Goal: Communication & Community: Answer question/provide support

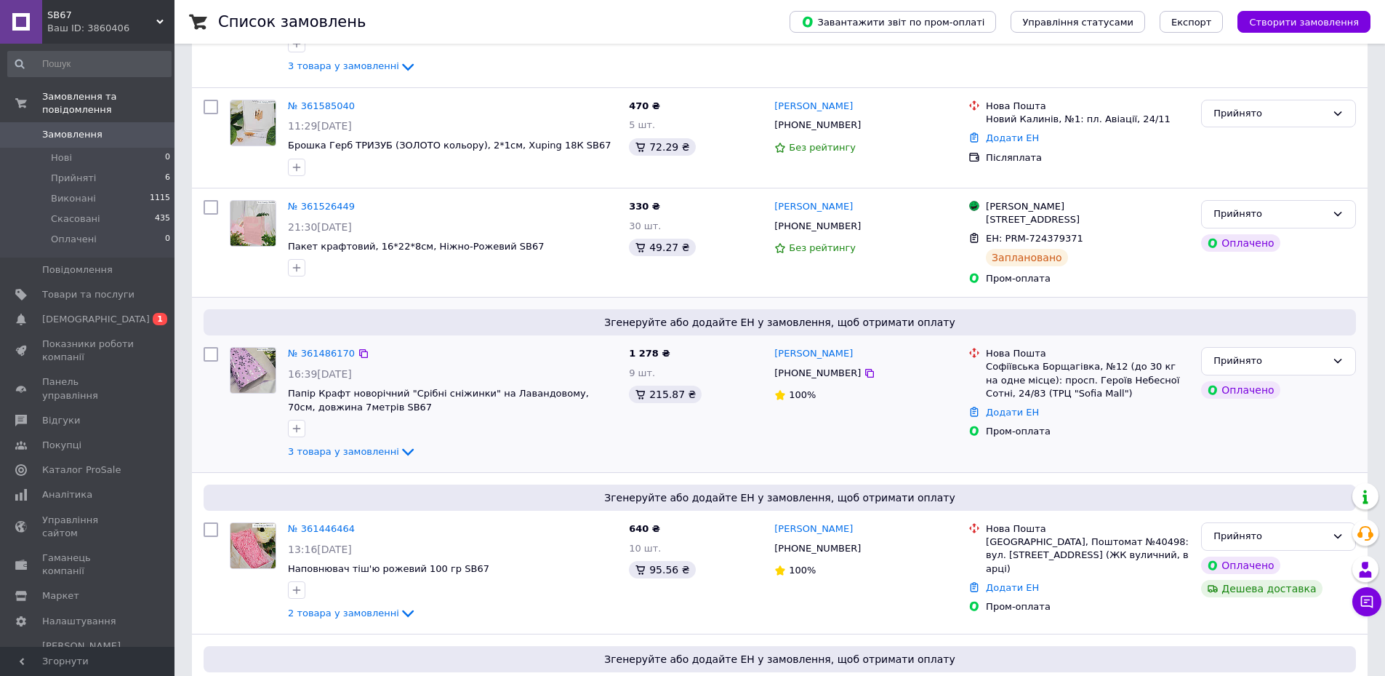
scroll to position [291, 0]
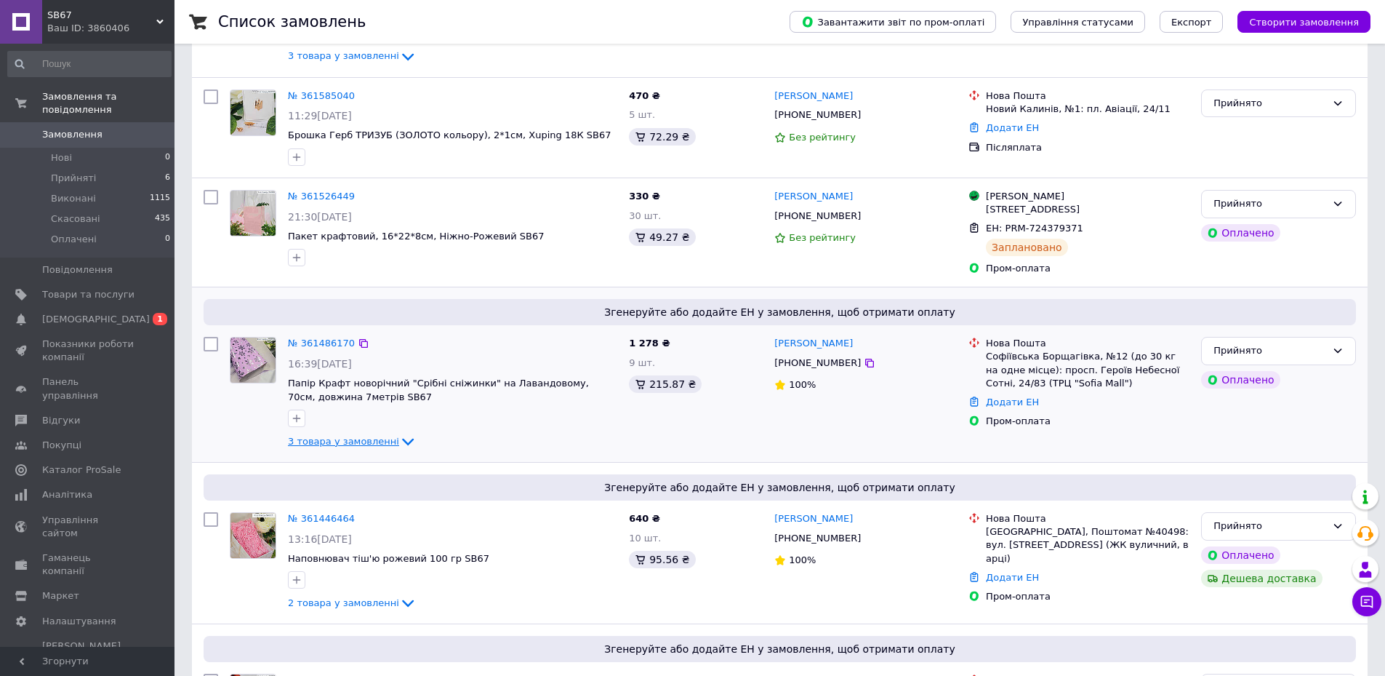
click at [399, 441] on icon at bounding box center [407, 441] width 17 height 17
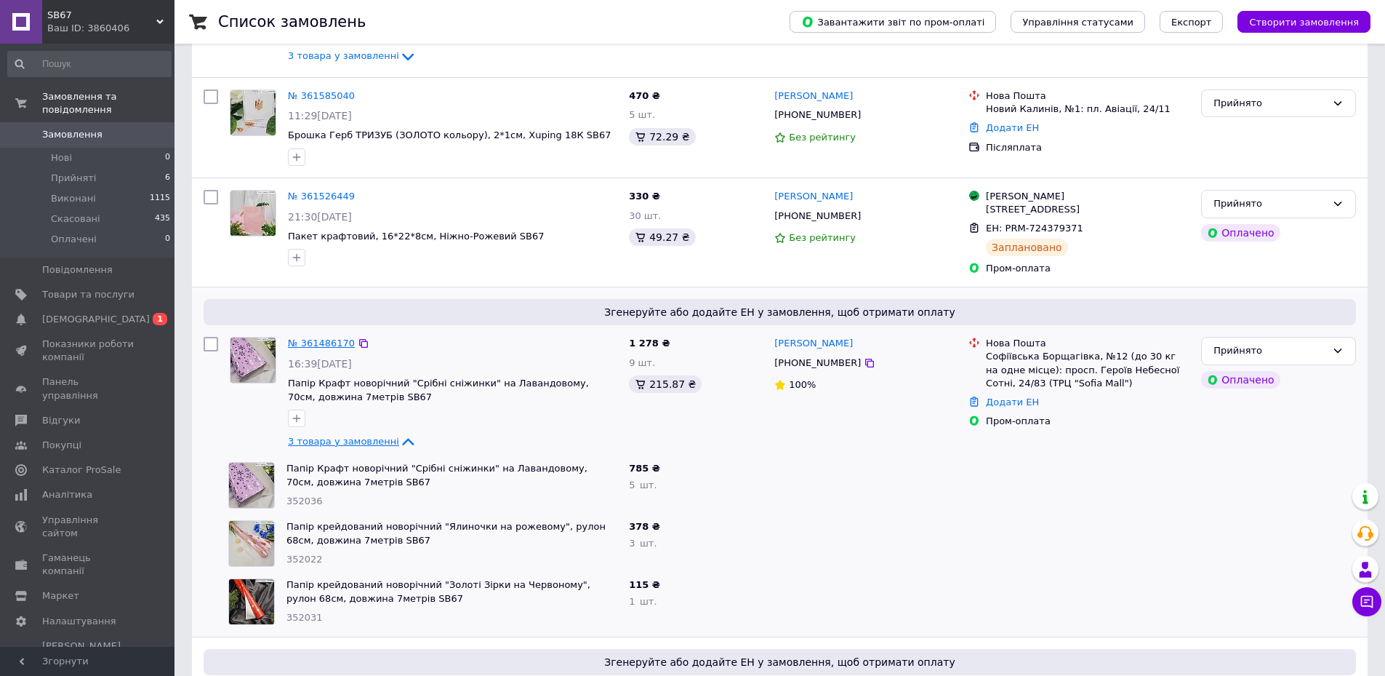
click at [329, 347] on link "№ 361486170" at bounding box center [321, 342] width 67 height 11
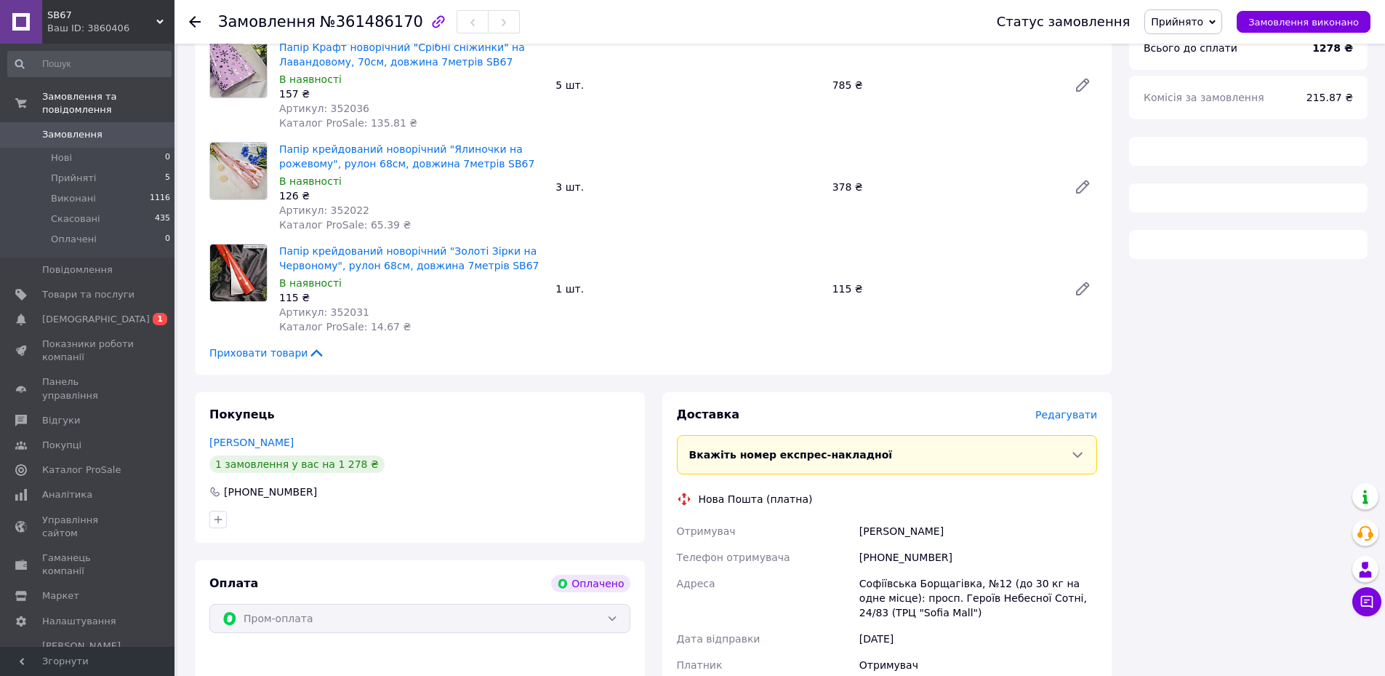
scroll to position [209, 0]
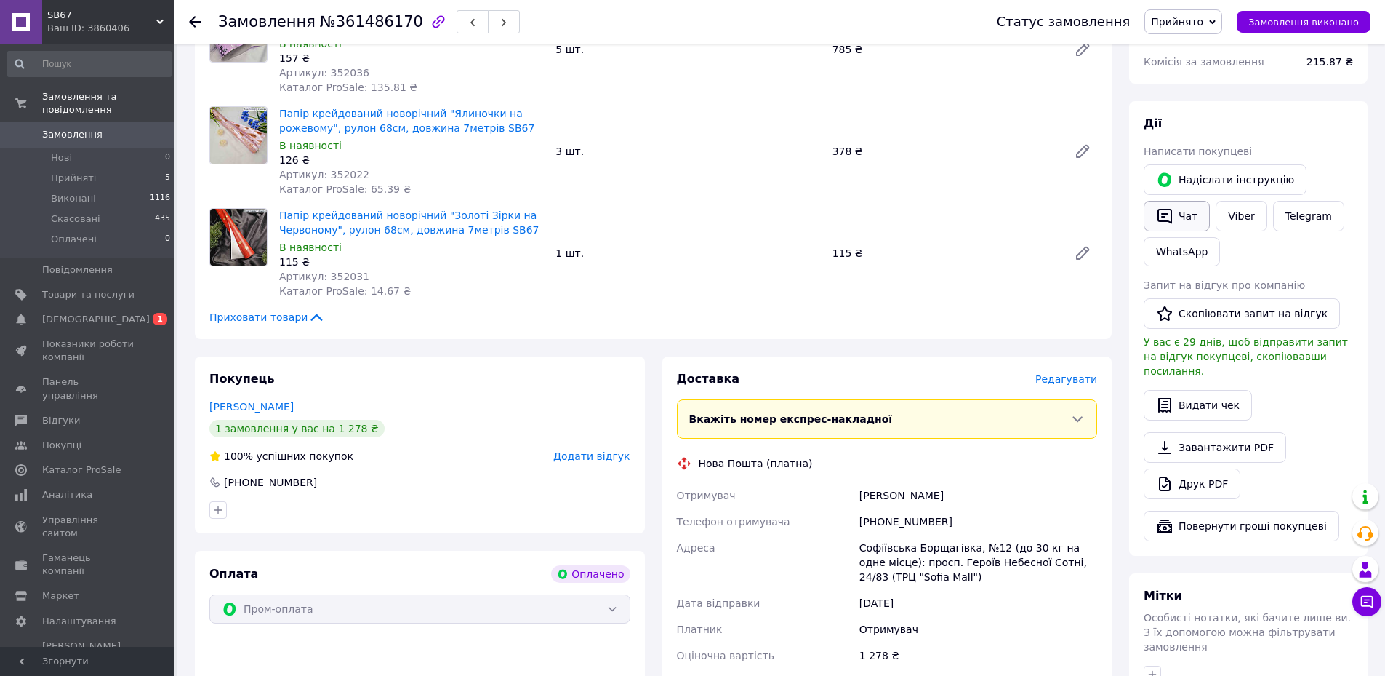
click at [1179, 222] on button "Чат" at bounding box center [1177, 216] width 66 height 31
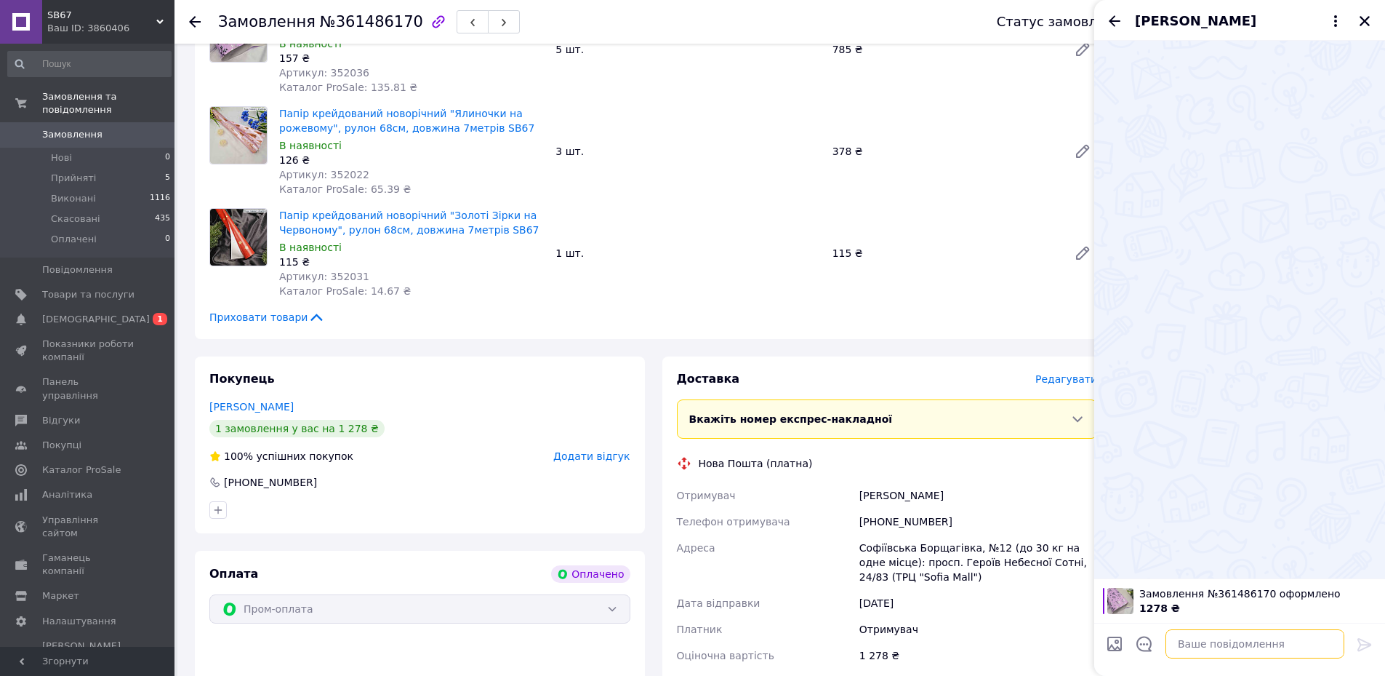
click at [1206, 633] on textarea at bounding box center [1255, 643] width 179 height 29
paste textarea "Добрий день! Дякуємо за замовлення в магазині SB67! Лавандового паперу зі сніжи…"
type textarea "Добрий день! Дякуємо за замовлення в магазині SB67! Лавандового паперу зі сніжи…"
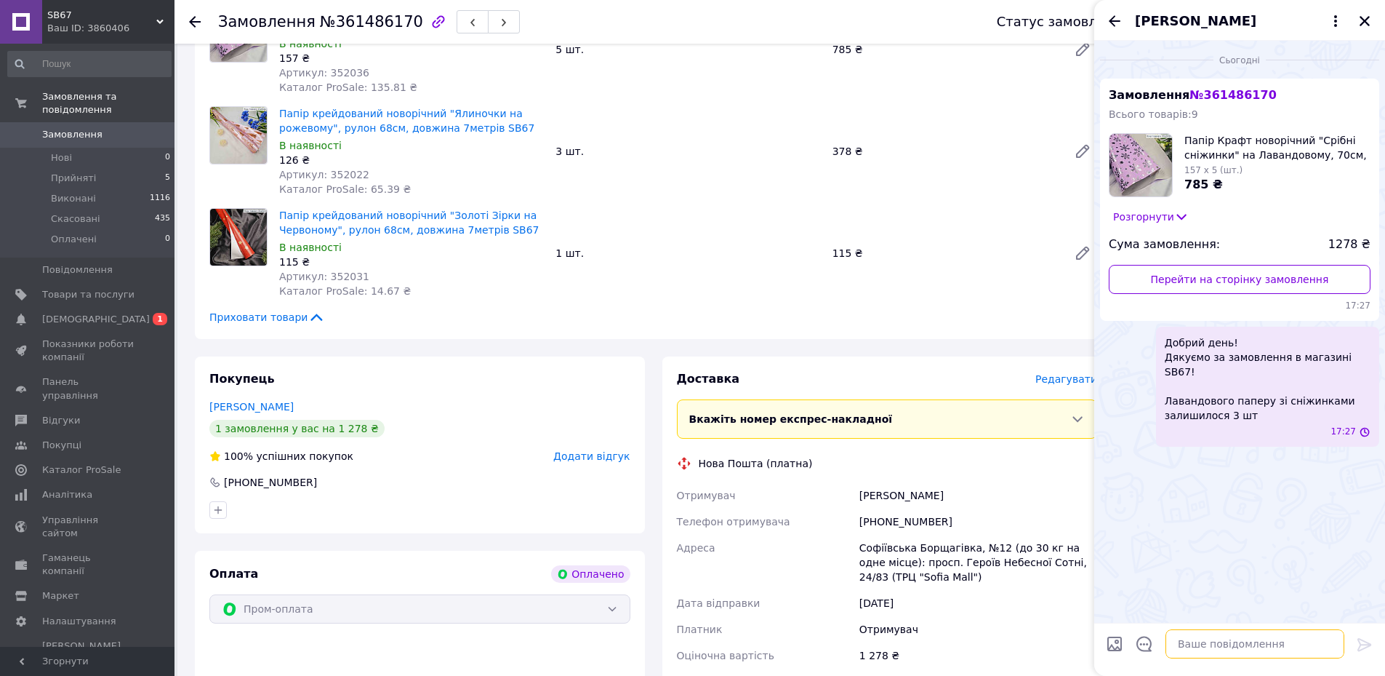
scroll to position [0, 0]
click at [1263, 647] on textarea at bounding box center [1255, 643] width 179 height 29
paste textarea "[PERSON_NAME] відправити без 2х рулонів, різницю суми повернемо після отримання…"
type textarea "[PERSON_NAME] відправити без 2х рулонів, різницю суми повернемо після отримання…"
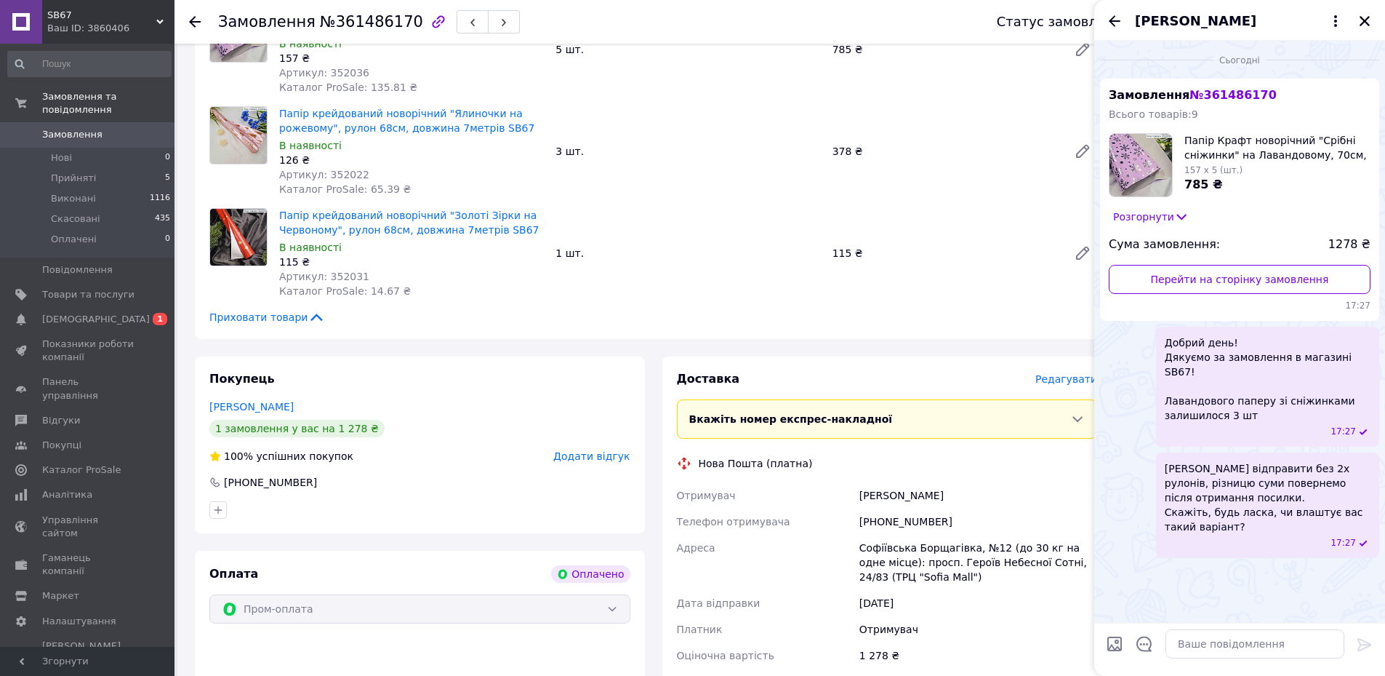
click at [777, 512] on div "Телефон отримувача" at bounding box center [765, 521] width 183 height 26
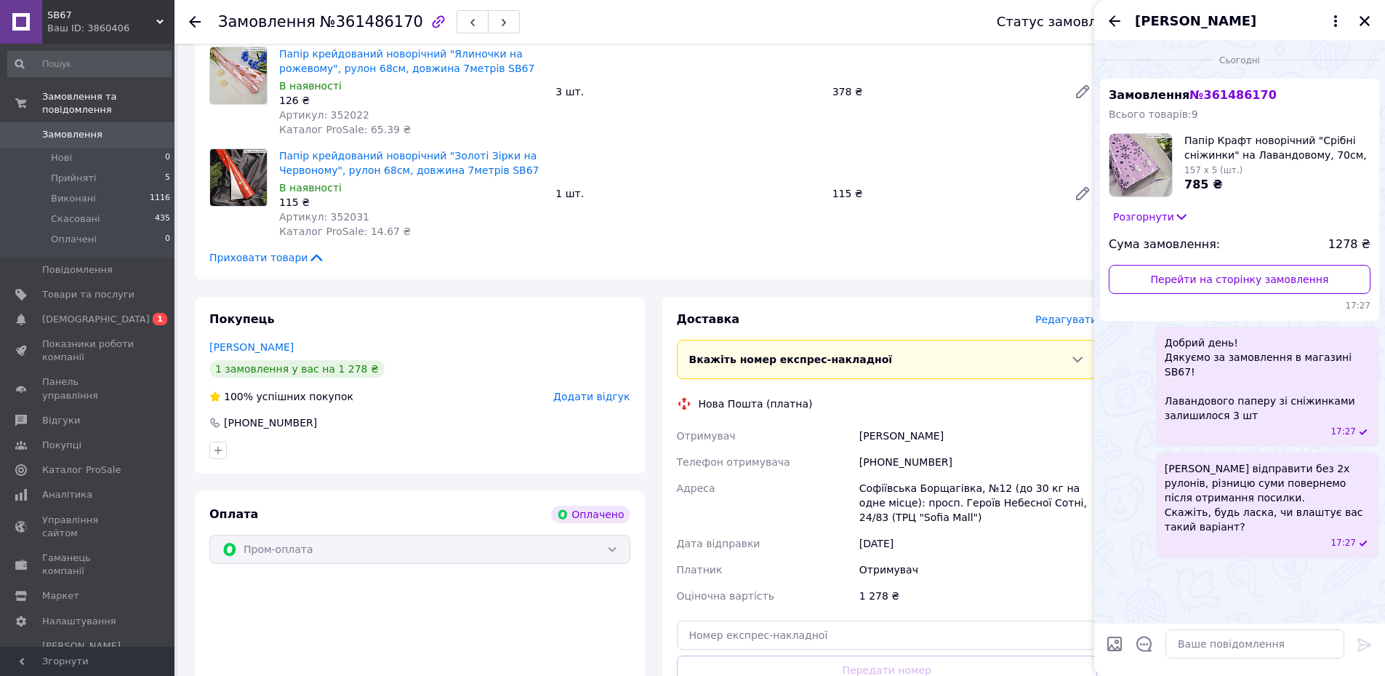
scroll to position [354, 0]
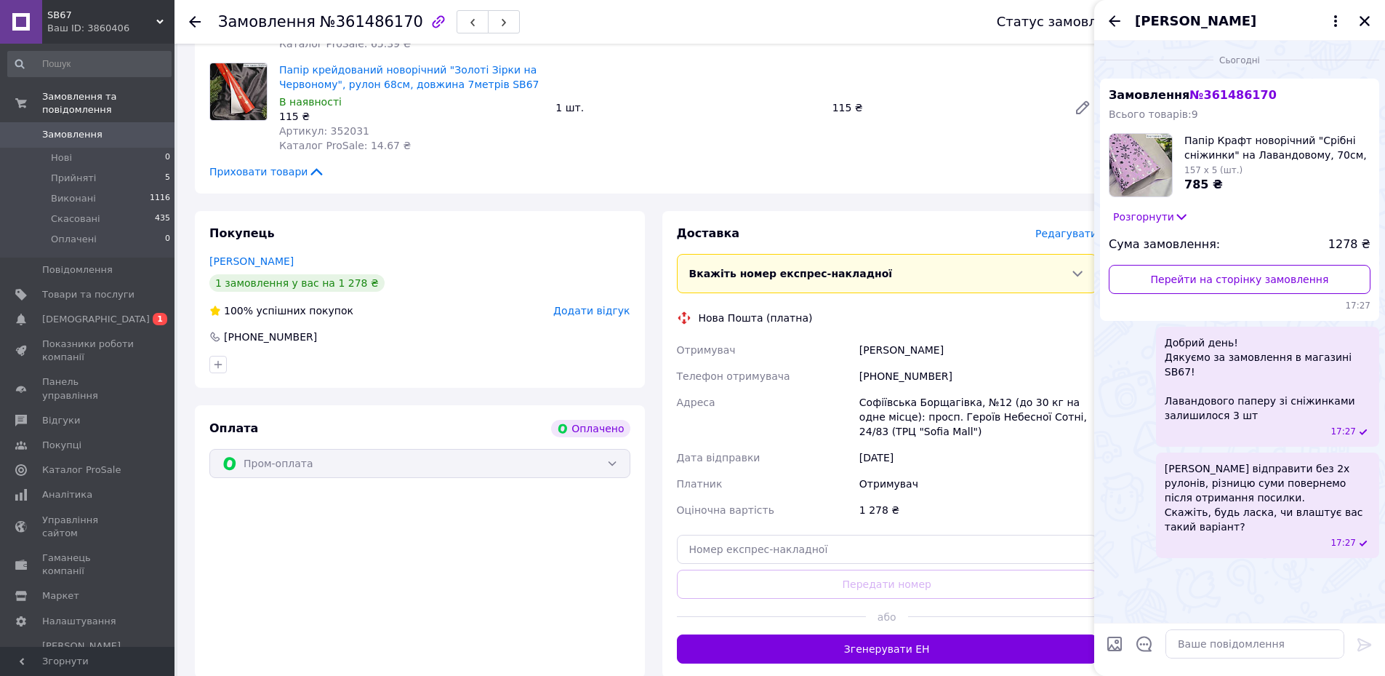
click at [890, 485] on div "Отримувач" at bounding box center [979, 483] width 244 height 26
click at [1372, 23] on button "Закрити" at bounding box center [1364, 20] width 17 height 17
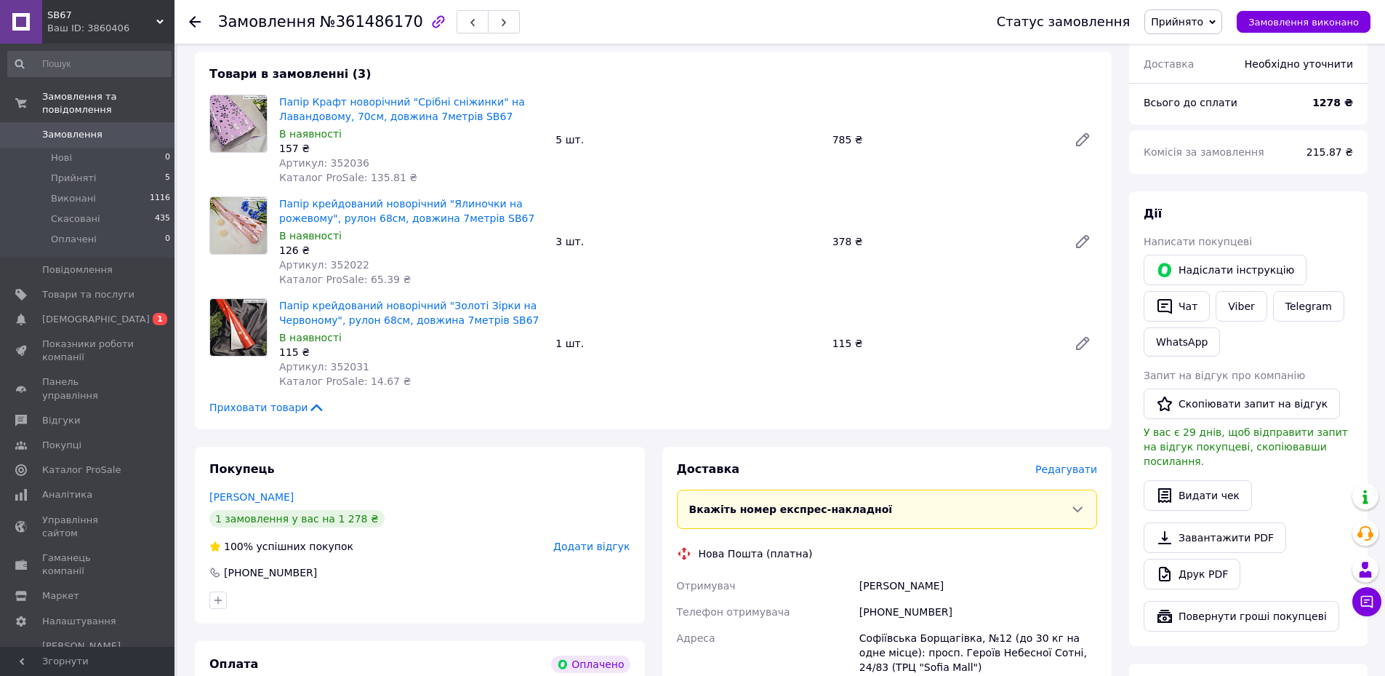
scroll to position [0, 0]
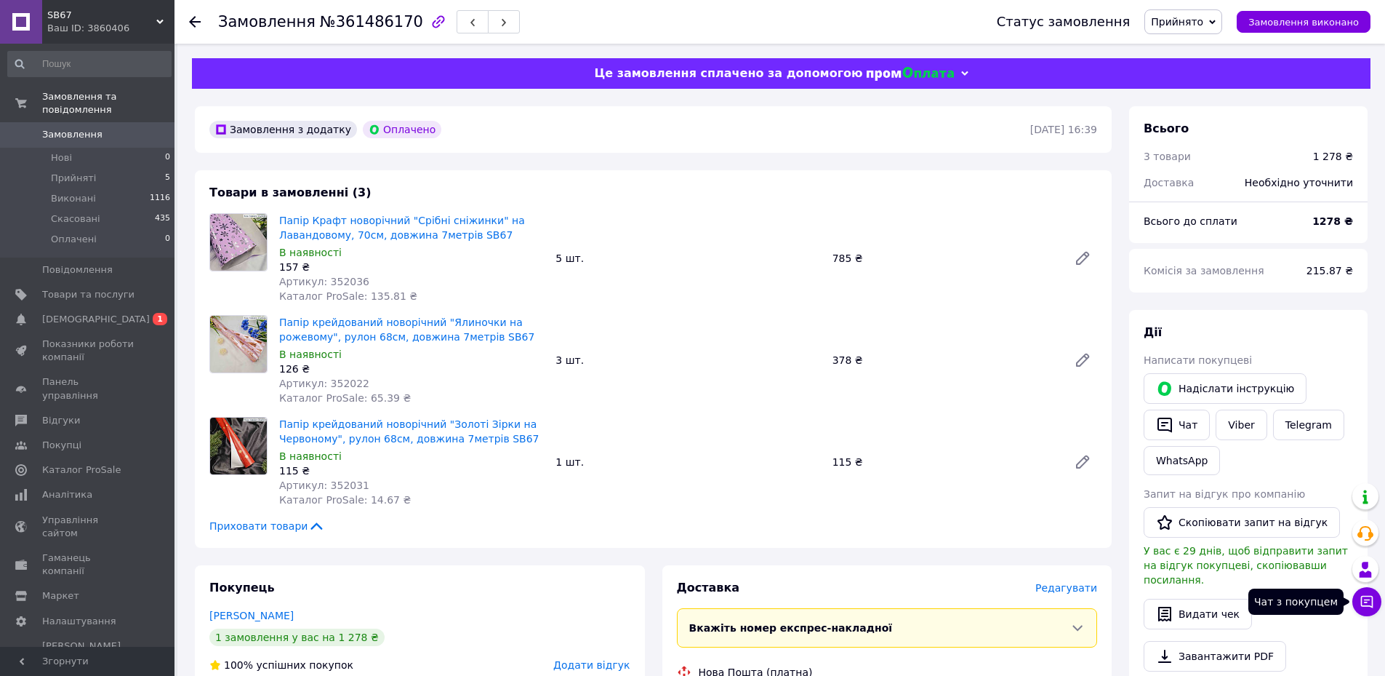
click at [1371, 596] on icon at bounding box center [1367, 602] width 12 height 12
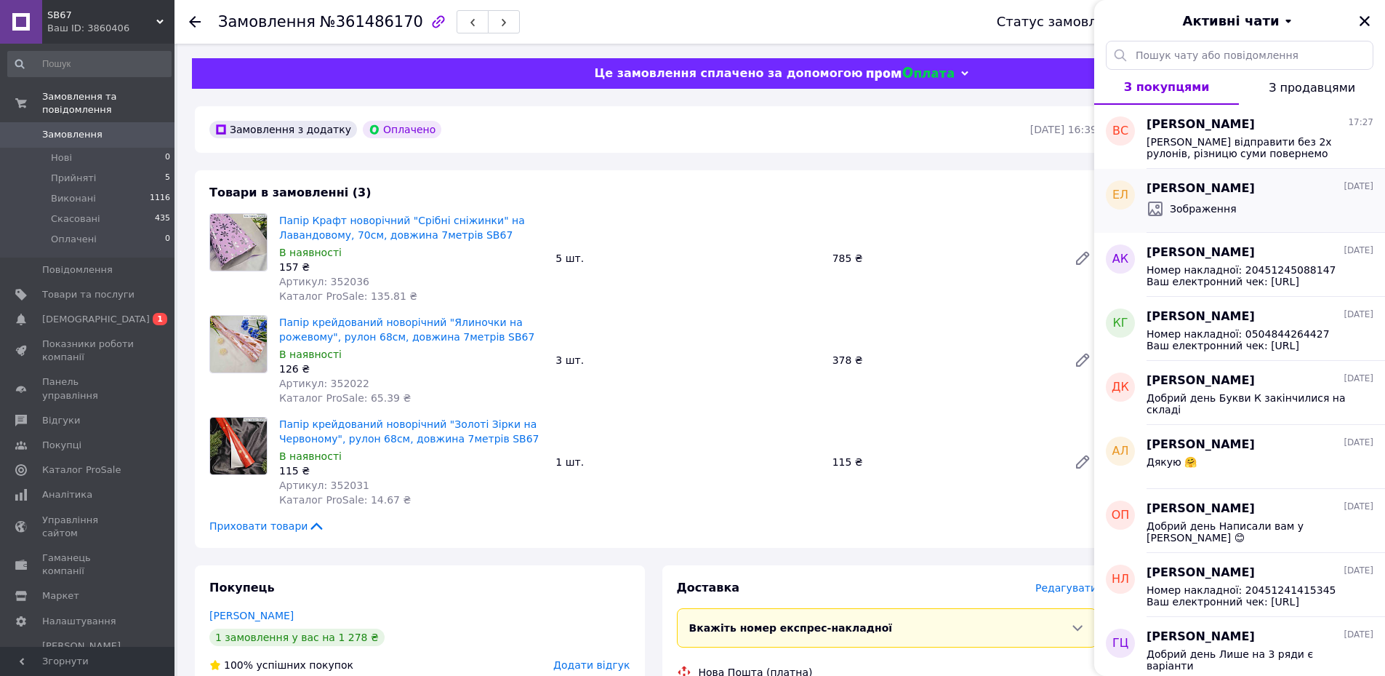
click at [1245, 174] on div "[PERSON_NAME] [DATE] Зображення" at bounding box center [1266, 201] width 239 height 64
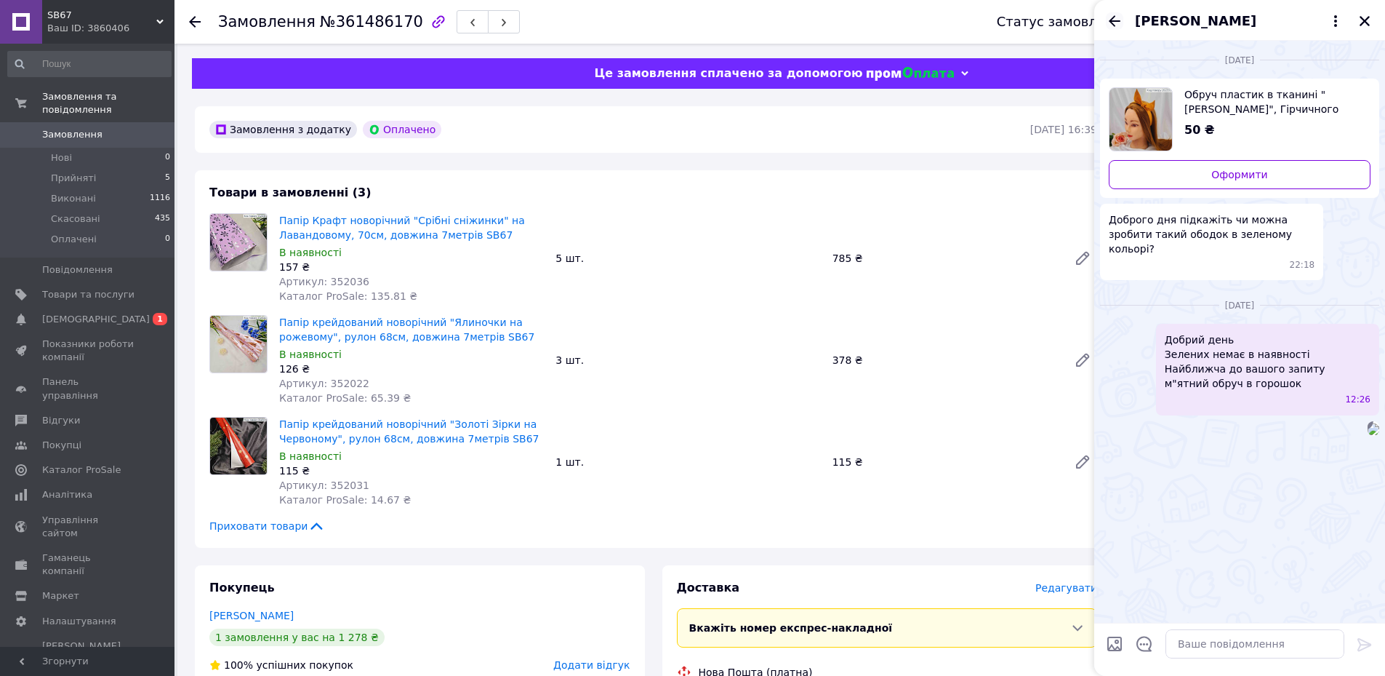
click at [1115, 22] on icon "Назад" at bounding box center [1114, 20] width 17 height 17
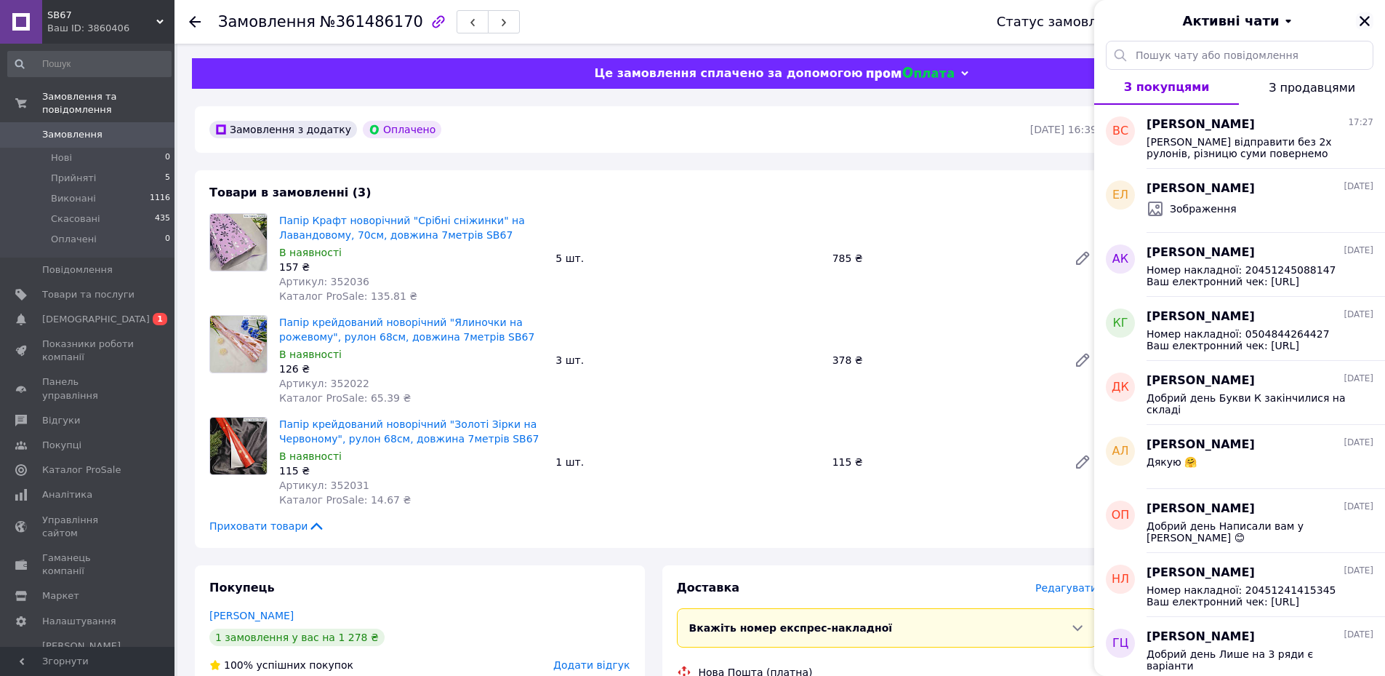
click at [1357, 20] on button "Закрити" at bounding box center [1364, 20] width 17 height 17
